Goal: Check status: Check status

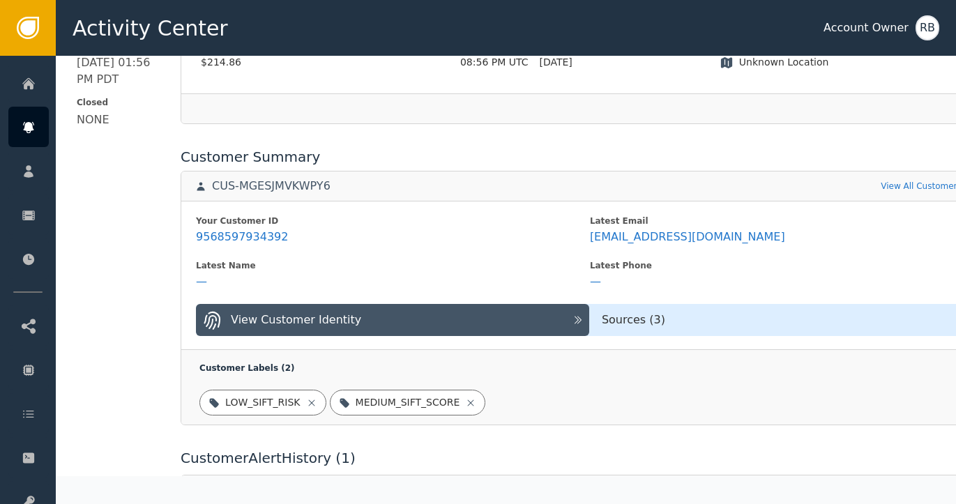
scroll to position [460, 0]
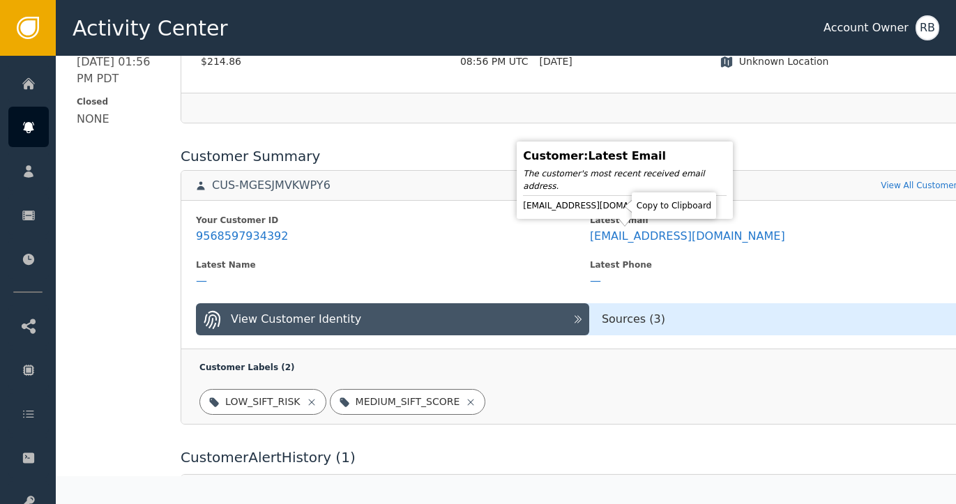
click at [675, 206] on icon at bounding box center [682, 206] width 14 height 14
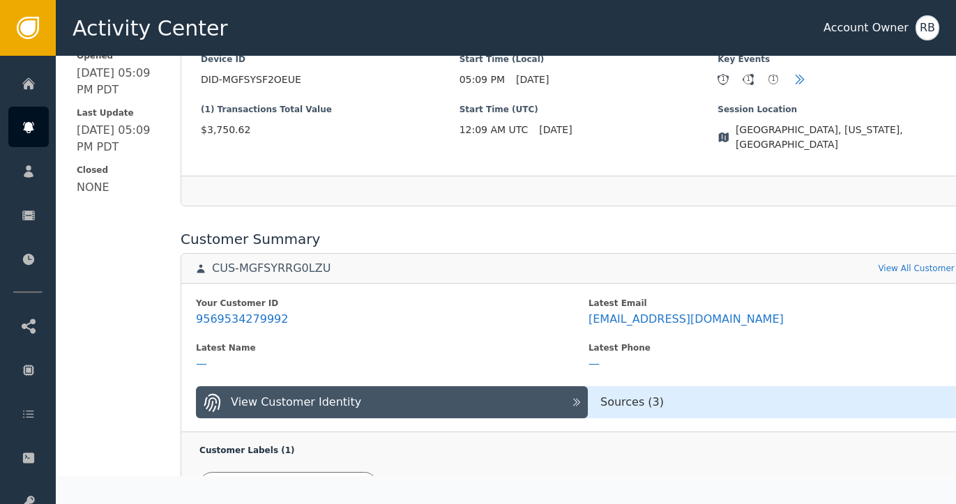
scroll to position [378, 0]
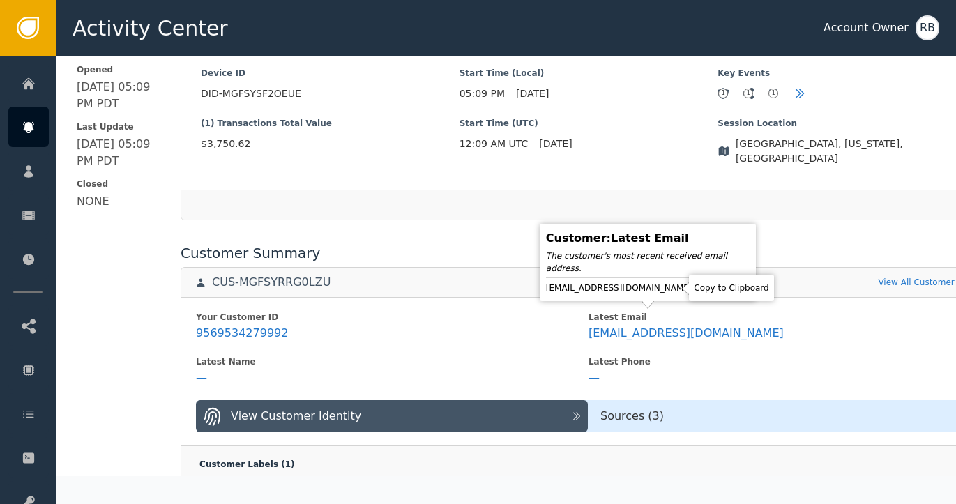
click at [700, 285] on icon at bounding box center [705, 287] width 10 height 11
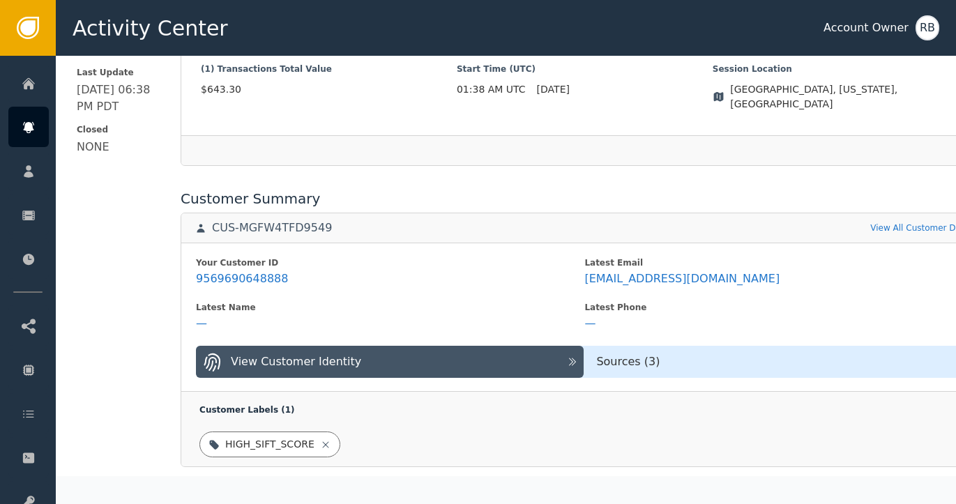
scroll to position [435, 0]
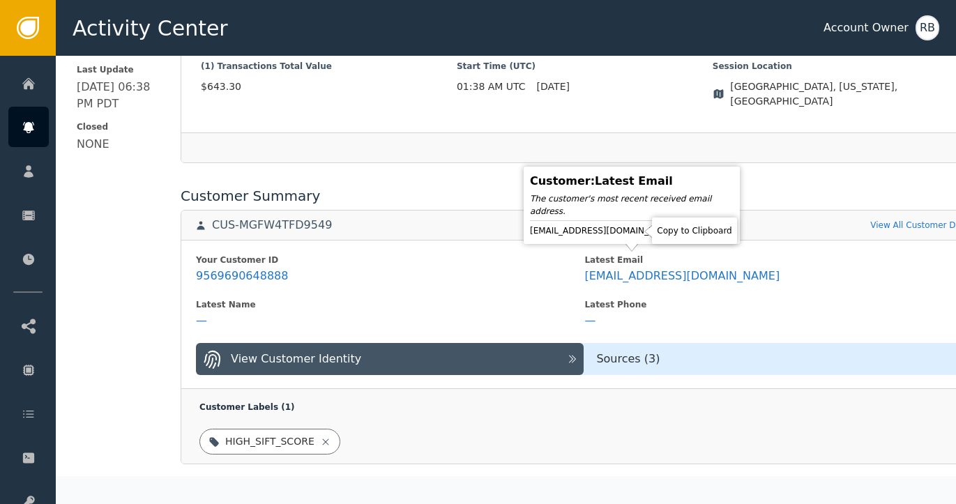
click at [682, 234] on icon at bounding box center [689, 231] width 14 height 14
click at [682, 229] on icon at bounding box center [689, 231] width 14 height 14
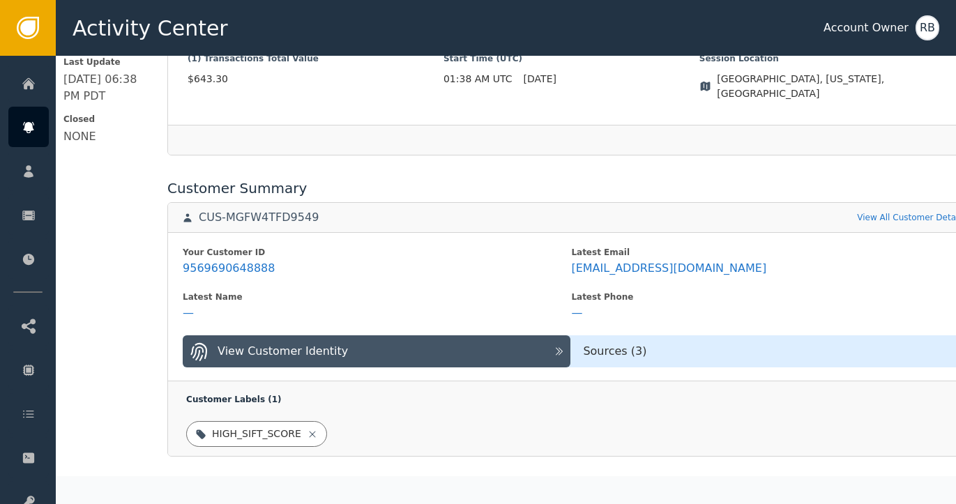
scroll to position [445, 13]
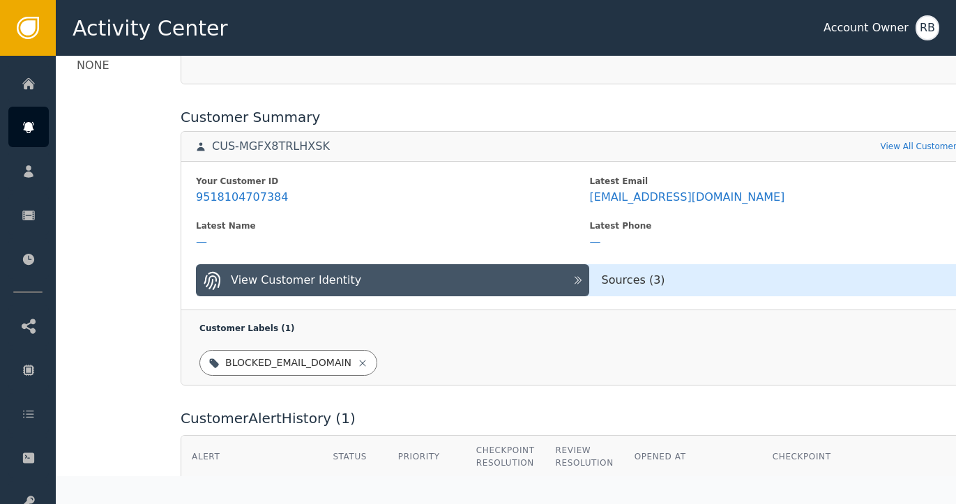
scroll to position [512, 0]
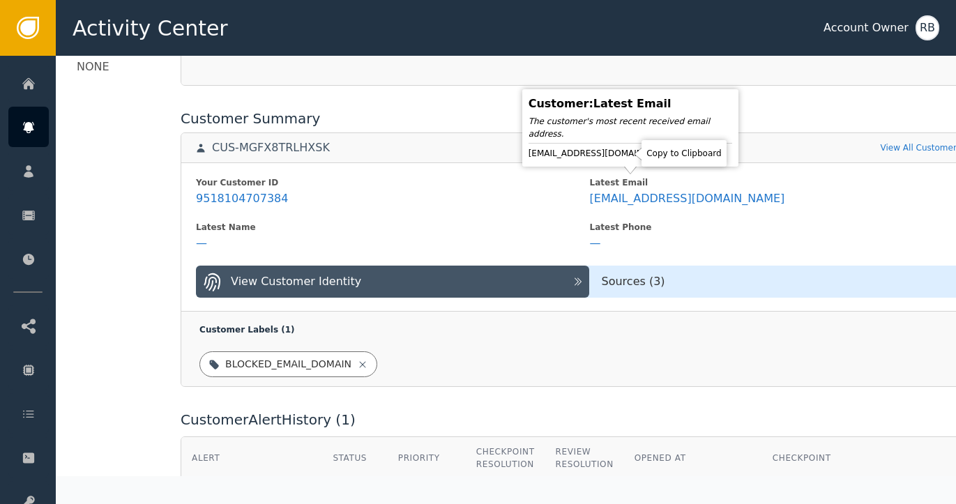
click at [680, 158] on icon at bounding box center [687, 153] width 14 height 14
